Goal: Transaction & Acquisition: Purchase product/service

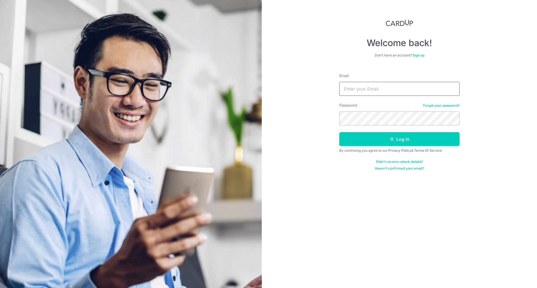
click at [384, 88] on input "Email" at bounding box center [399, 89] width 120 height 14
type input "thomaslee73@yahoo.com"
click at [353, 139] on button "Log in" at bounding box center [399, 139] width 120 height 14
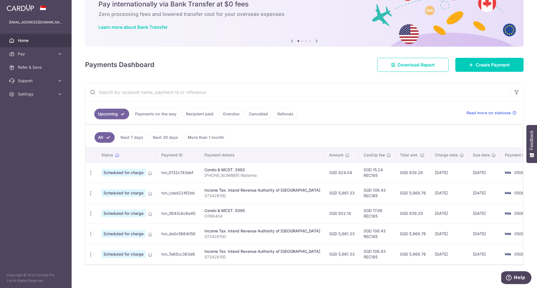
scroll to position [29, 0]
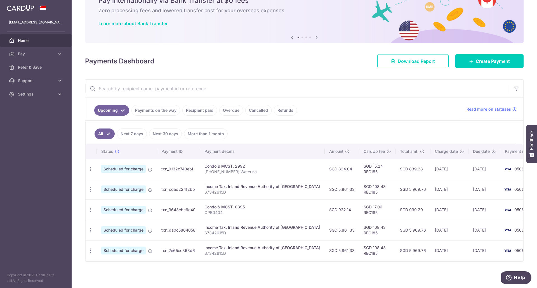
click at [258, 110] on link "Cancelled" at bounding box center [258, 110] width 26 height 11
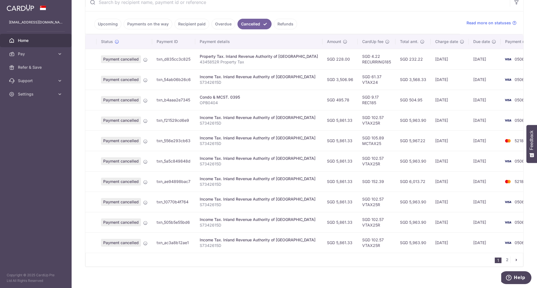
scroll to position [115, 0]
click at [503, 259] on link "2" at bounding box center [506, 259] width 7 height 7
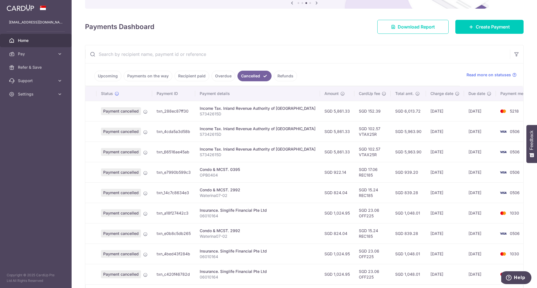
scroll to position [63, 0]
click at [156, 212] on td "txn_a18f27442c3" at bounding box center [173, 212] width 43 height 20
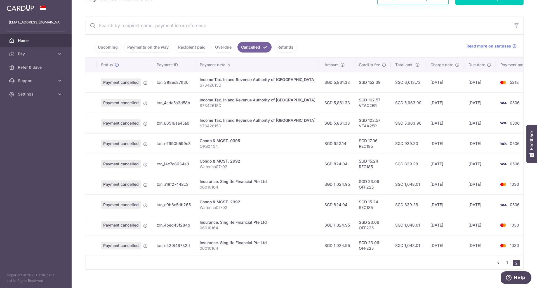
scroll to position [100, 0]
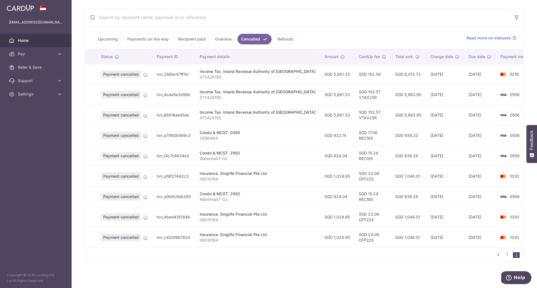
click at [320, 176] on td "SGD 1,024.95" at bounding box center [337, 176] width 34 height 20
drag, startPoint x: 222, startPoint y: 221, endPoint x: 198, endPoint y: 219, distance: 23.9
click at [198, 219] on td "Insurance. Singlife Financial Pte Ltd 06010164" at bounding box center [257, 217] width 125 height 20
copy p "06010164"
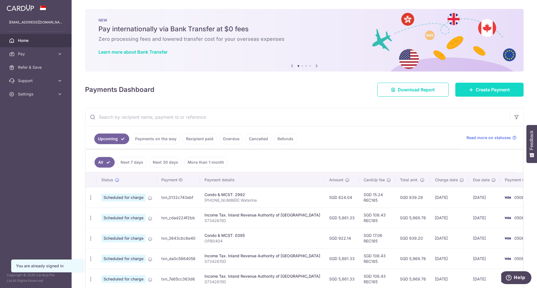
click at [458, 91] on link "Create Payment" at bounding box center [489, 90] width 68 height 14
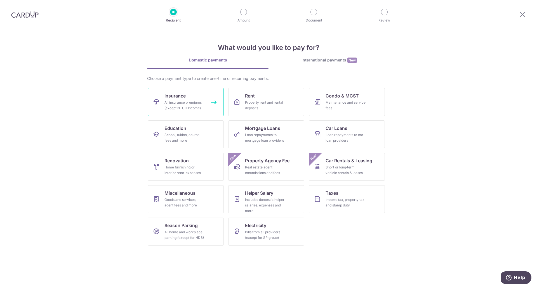
click at [200, 106] on div "All insurance premiums (except NTUC Income)" at bounding box center [184, 105] width 40 height 11
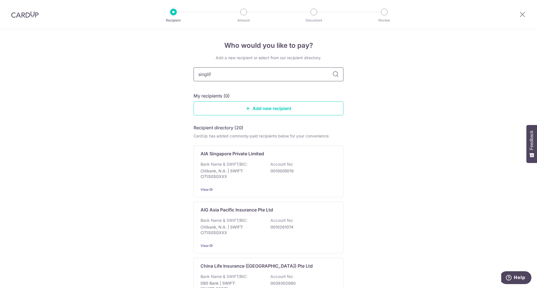
type input "singlife"
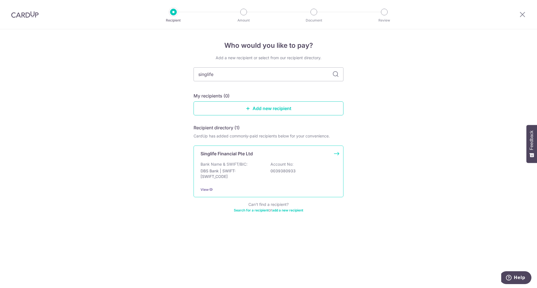
click at [223, 162] on p "Bank Name & SWIFT/BIC:" at bounding box center [223, 165] width 47 height 6
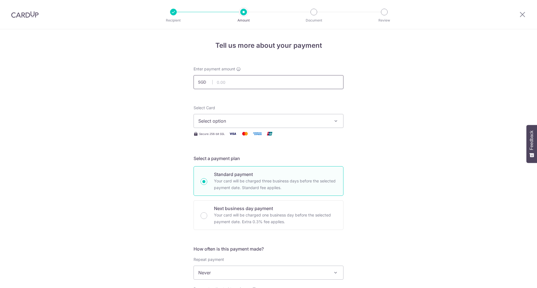
click at [229, 78] on input "text" at bounding box center [268, 82] width 150 height 14
type input "1,024.95"
click at [249, 118] on span "Select option" at bounding box center [263, 121] width 130 height 7
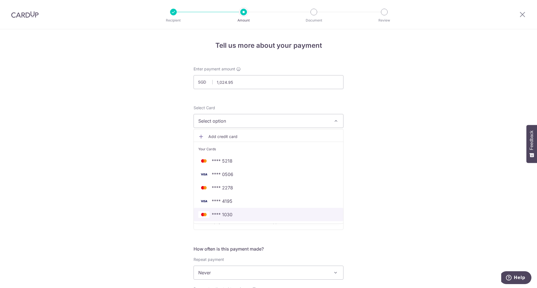
click at [231, 217] on span "**** 1030" at bounding box center [268, 214] width 140 height 7
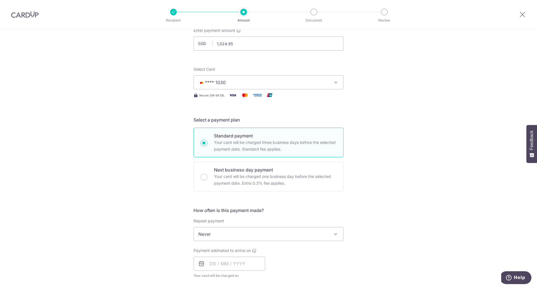
scroll to position [66, 0]
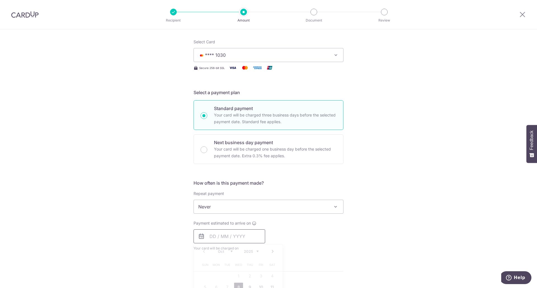
click at [211, 239] on input "text" at bounding box center [229, 236] width 72 height 14
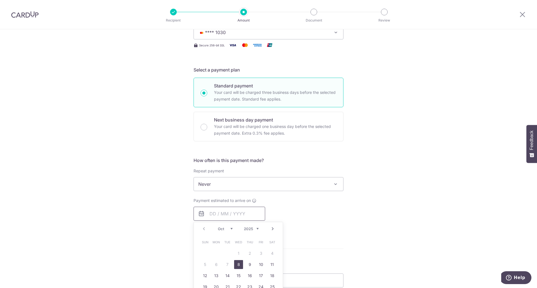
scroll to position [89, 0]
click at [214, 285] on link "20" at bounding box center [216, 286] width 9 height 9
type input "[DATE]"
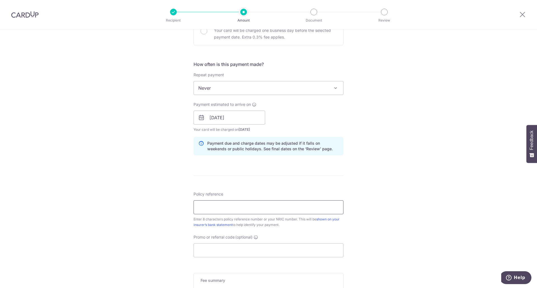
scroll to position [185, 0]
click at [290, 250] on input "Promo or referral code (optional)" at bounding box center [268, 250] width 150 height 14
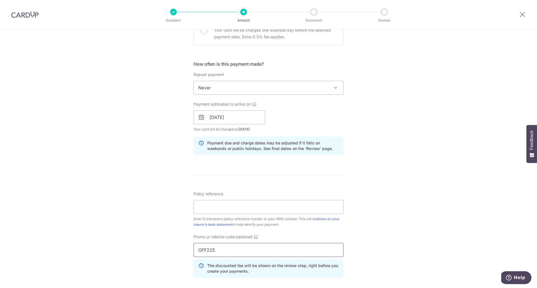
type input "OFF225"
click at [275, 212] on input "Policy reference" at bounding box center [268, 207] width 150 height 14
paste input "06010164"
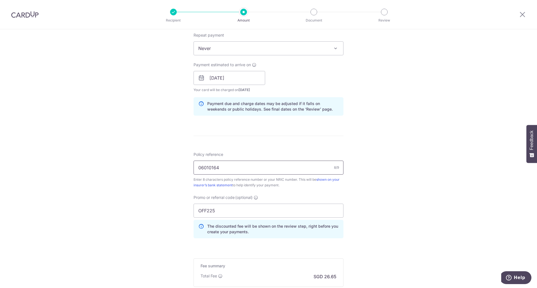
scroll to position [295, 0]
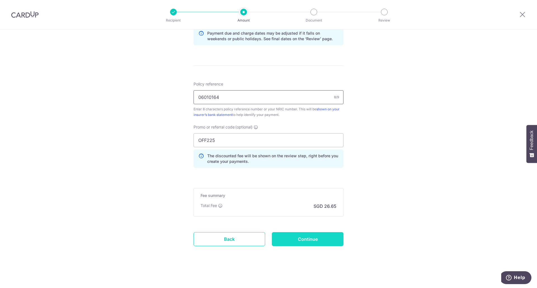
type input "06010164"
click at [320, 237] on input "Continue" at bounding box center [308, 239] width 72 height 14
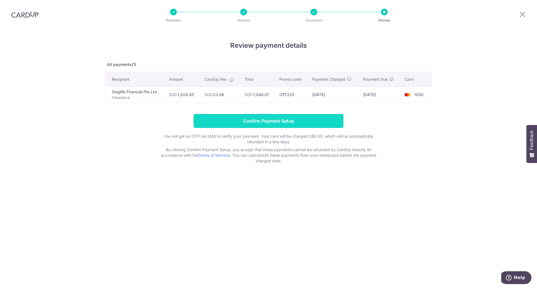
click at [235, 123] on input "Confirm Payment Setup" at bounding box center [268, 121] width 150 height 14
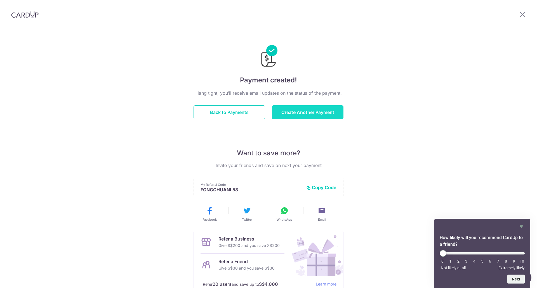
click at [308, 114] on button "Create Another Payment" at bounding box center [308, 112] width 72 height 14
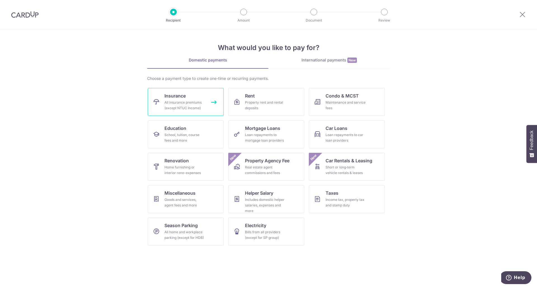
click at [187, 105] on div "All insurance premiums (except NTUC Income)" at bounding box center [184, 105] width 40 height 11
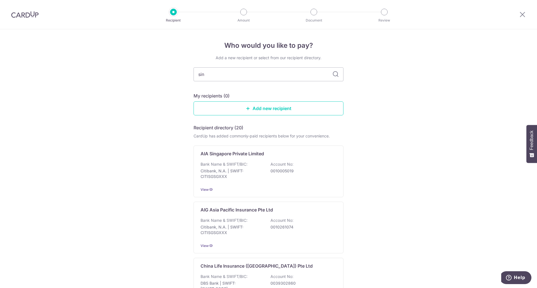
type input "sing"
type input "singlife"
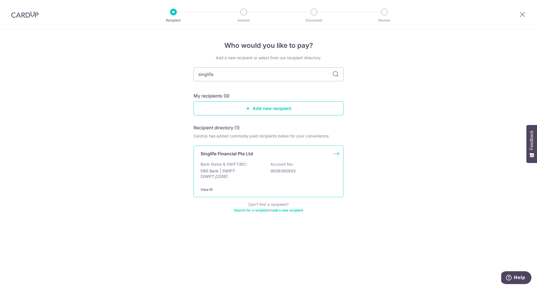
click at [225, 165] on p "Bank Name & SWIFT/BIC:" at bounding box center [223, 165] width 47 height 6
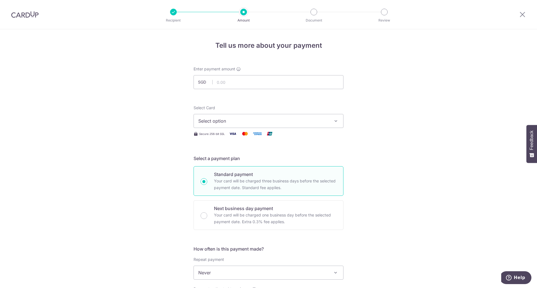
click at [256, 116] on button "Select option" at bounding box center [268, 121] width 150 height 14
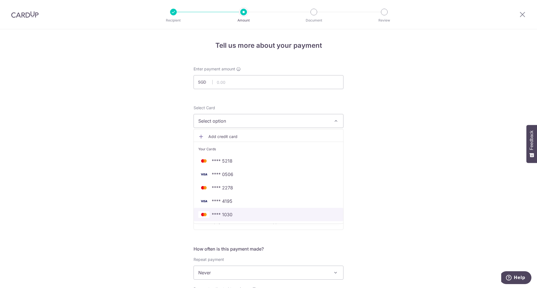
click at [224, 214] on span "**** 1030" at bounding box center [222, 214] width 21 height 7
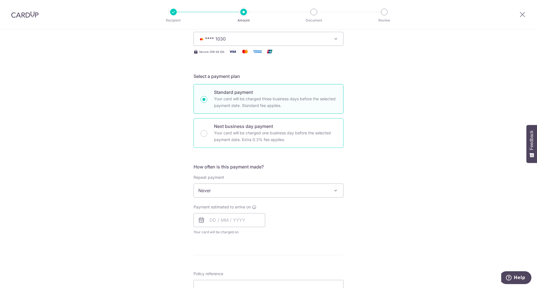
scroll to position [82, 0]
click at [225, 222] on input "text" at bounding box center [229, 220] width 72 height 14
click at [232, 236] on div "Oct Nov [DATE] 2026 2027 2028 2029 2030 2031 2032 2033 2034 2035" at bounding box center [238, 235] width 41 height 5
click at [229, 236] on select "Oct Nov Dec" at bounding box center [225, 235] width 15 height 4
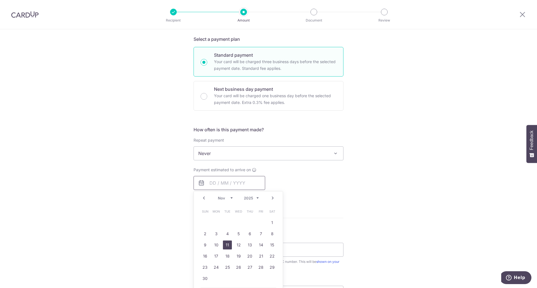
scroll to position [120, 0]
click at [249, 258] on link "20" at bounding box center [249, 256] width 9 height 9
type input "[DATE]"
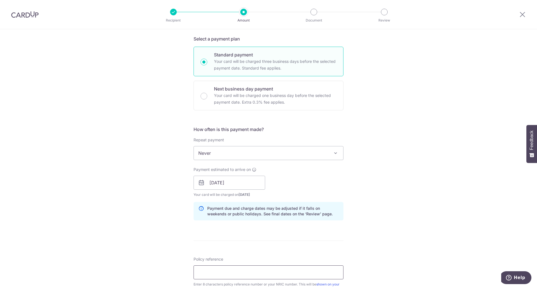
click at [242, 278] on input "Policy reference" at bounding box center [268, 273] width 150 height 14
type input "06010164"
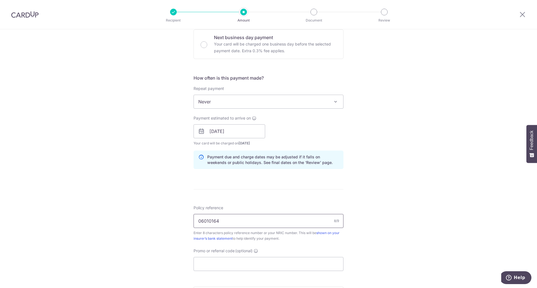
scroll to position [171, 0]
click at [230, 260] on input "Promo or referral code (optional)" at bounding box center [268, 264] width 150 height 14
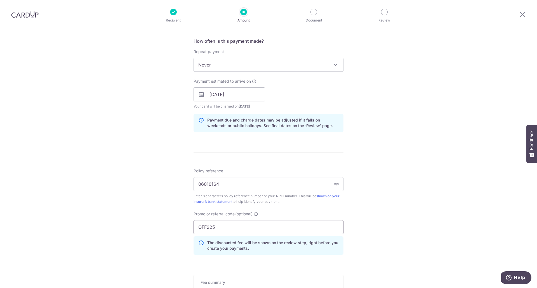
scroll to position [209, 0]
type input "OFF225"
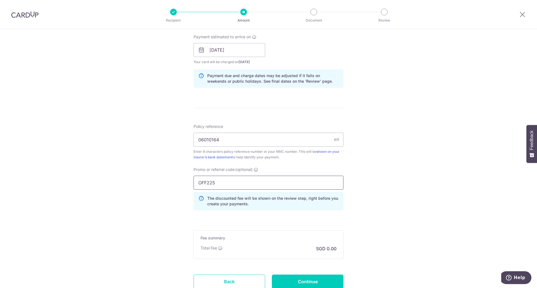
scroll to position [254, 0]
click at [255, 242] on div "Fee summary Base fee Extend fee Next-day fee Total Fee SGD 0.00" at bounding box center [268, 243] width 150 height 29
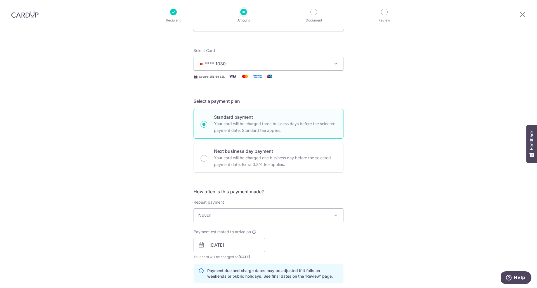
scroll to position [0, 0]
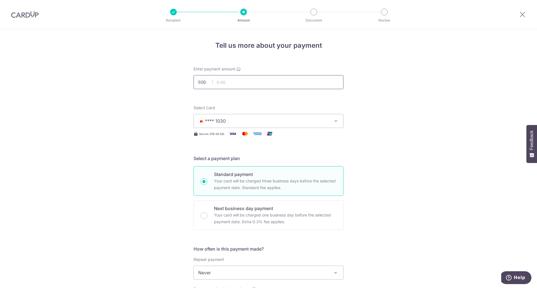
click at [270, 81] on input "text" at bounding box center [268, 82] width 150 height 14
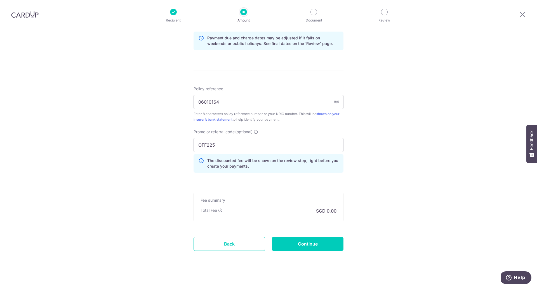
scroll to position [295, 0]
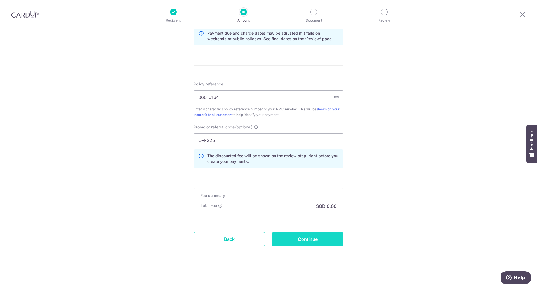
type input "1,024.95"
click at [304, 243] on input "Continue" at bounding box center [308, 239] width 72 height 14
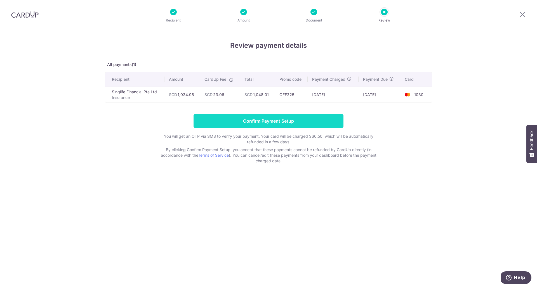
click at [274, 122] on input "Confirm Payment Setup" at bounding box center [268, 121] width 150 height 14
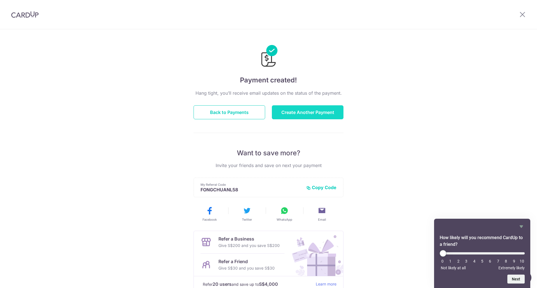
click at [288, 115] on button "Create Another Payment" at bounding box center [308, 112] width 72 height 14
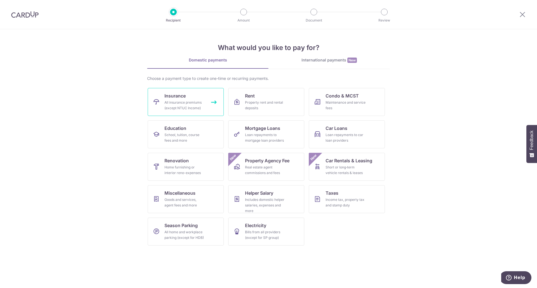
click at [177, 102] on div "All insurance premiums (except NTUC Income)" at bounding box center [184, 105] width 40 height 11
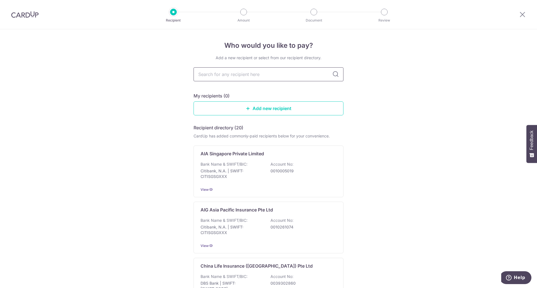
click at [226, 68] on input "text" at bounding box center [268, 74] width 150 height 14
type input "sinlife"
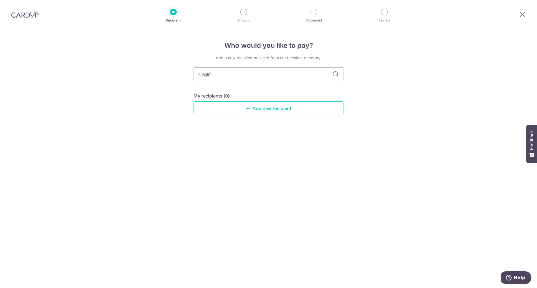
type input "singlife"
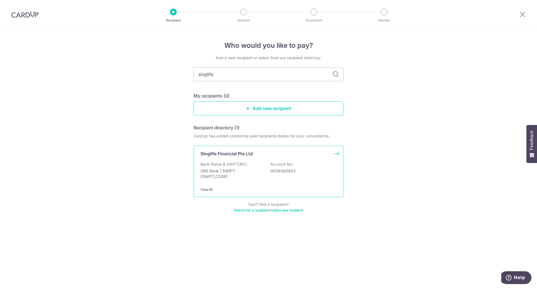
click at [214, 153] on p "Singlife Financial Pte Ltd" at bounding box center [226, 153] width 52 height 7
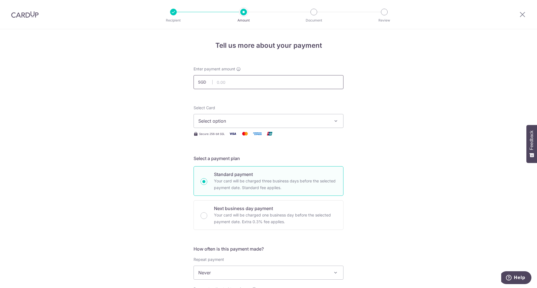
click at [254, 79] on input "text" at bounding box center [268, 82] width 150 height 14
type input "1,024.95"
click at [239, 122] on span "Select option" at bounding box center [263, 121] width 130 height 7
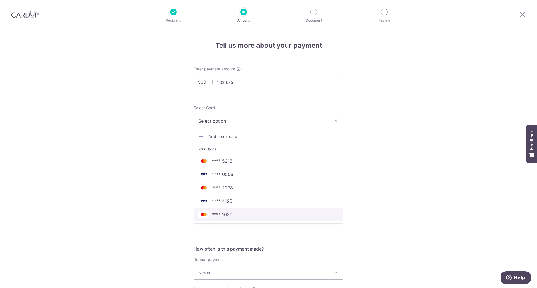
click at [235, 215] on span "**** 1030" at bounding box center [268, 214] width 140 height 7
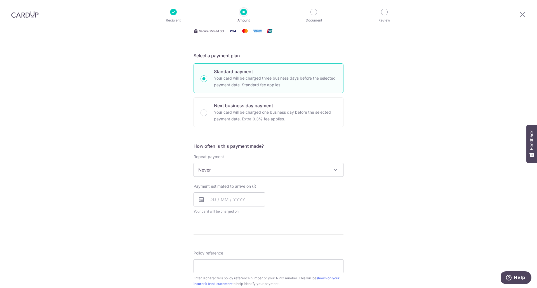
scroll to position [103, 0]
click at [226, 200] on input "text" at bounding box center [229, 199] width 72 height 14
click at [231, 213] on select "Oct Nov Dec" at bounding box center [225, 214] width 15 height 4
click at [270, 263] on link "20" at bounding box center [272, 261] width 9 height 9
type input "[DATE]"
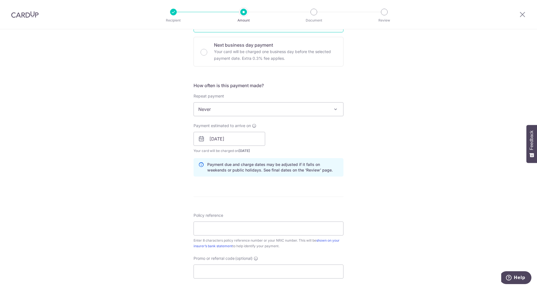
scroll to position [164, 0]
click at [300, 228] on input "Policy reference" at bounding box center [268, 228] width 150 height 14
type input "06010164"
click at [229, 269] on input "Promo or referral code (optional)" at bounding box center [268, 271] width 150 height 14
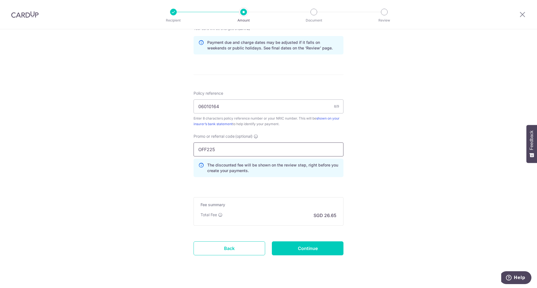
scroll to position [295, 0]
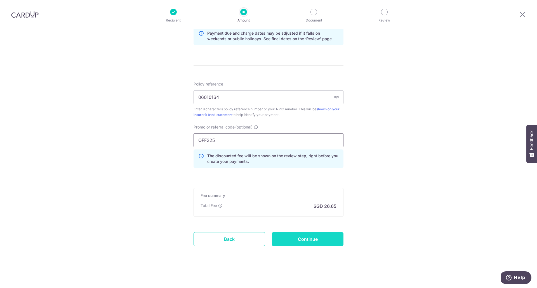
type input "OFF225"
click at [324, 237] on input "Continue" at bounding box center [308, 239] width 72 height 14
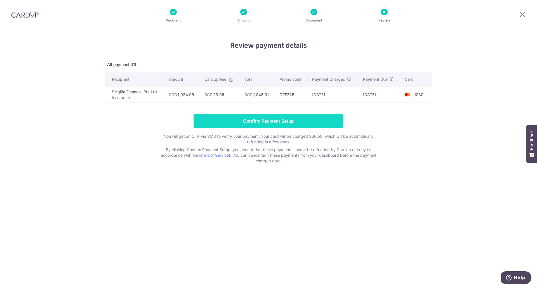
click at [277, 122] on input "Confirm Payment Setup" at bounding box center [268, 121] width 150 height 14
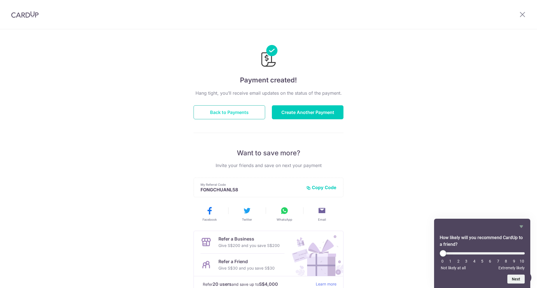
click at [240, 109] on button "Back to Payments" at bounding box center [229, 112] width 72 height 14
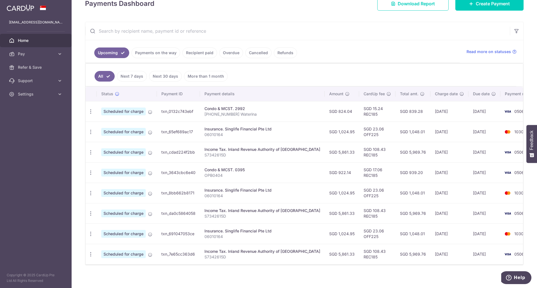
scroll to position [90, 0]
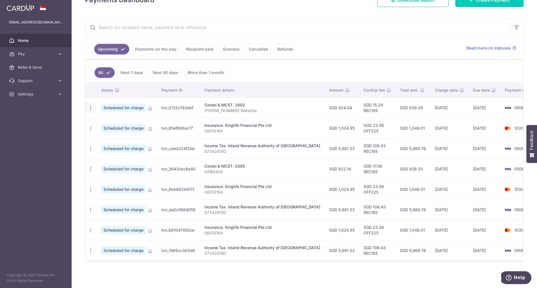
click at [91, 106] on icon "button" at bounding box center [91, 108] width 6 height 6
click at [110, 124] on span "Update payment" at bounding box center [120, 123] width 38 height 7
radio input "true"
type input "824.04"
type input "[DATE]"
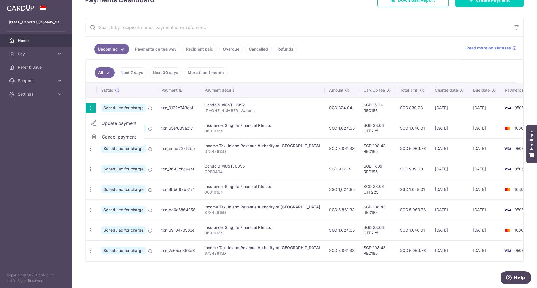
type input "[PHONE_NUMBER] Waterina"
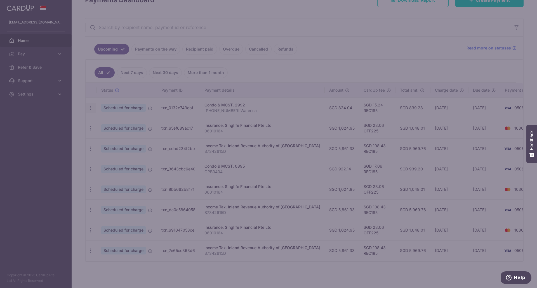
type input "REC185"
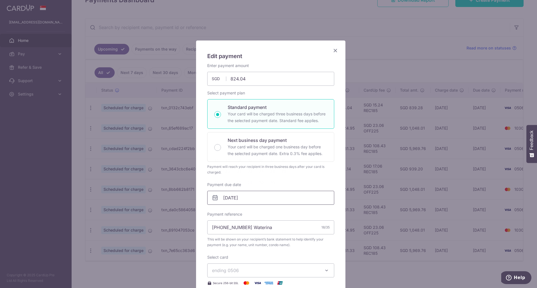
click at [235, 200] on input "[DATE]" at bounding box center [270, 198] width 127 height 14
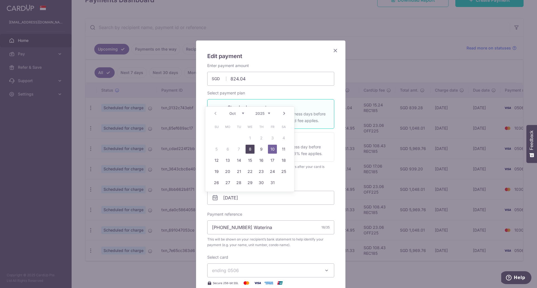
click at [250, 151] on link "8" at bounding box center [249, 149] width 9 height 9
type input "[DATE]"
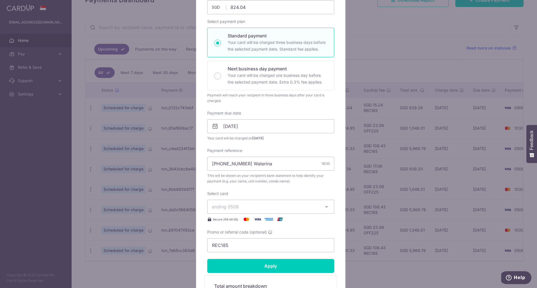
scroll to position [72, 0]
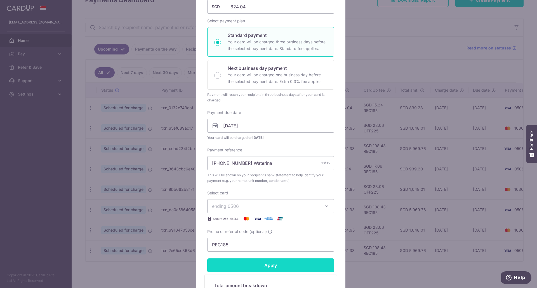
click at [260, 267] on input "Apply" at bounding box center [270, 266] width 127 height 14
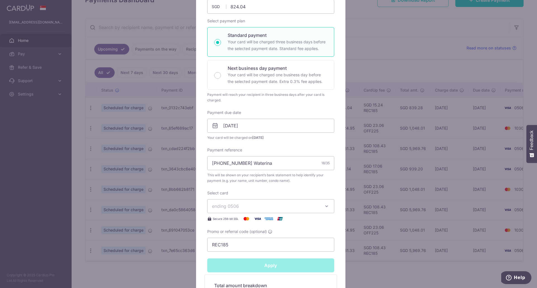
type input "Successfully Applied"
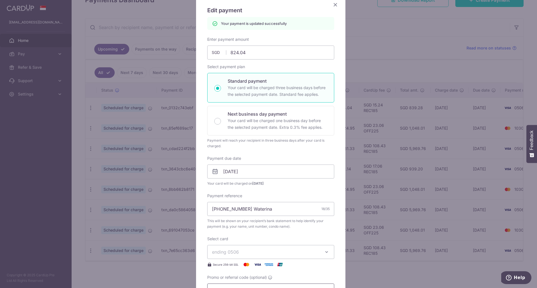
scroll to position [0, 0]
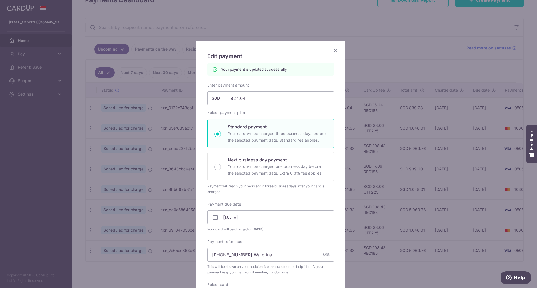
click at [335, 52] on icon "Close" at bounding box center [335, 50] width 7 height 7
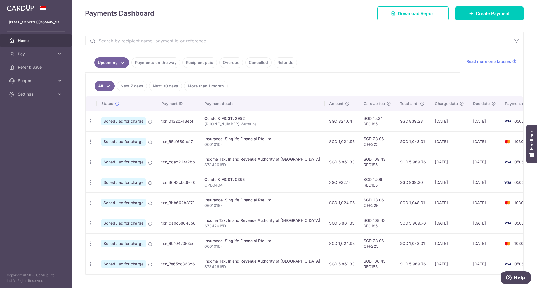
scroll to position [90, 0]
